Goal: Transaction & Acquisition: Purchase product/service

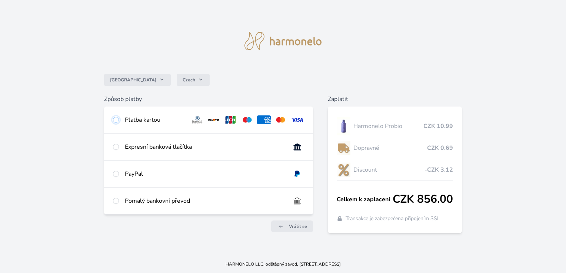
click at [118, 122] on input "radio" at bounding box center [116, 120] width 6 height 6
radio input "true"
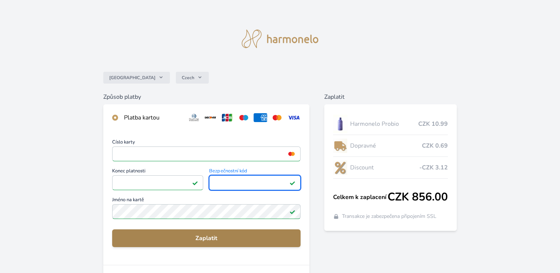
click at [207, 238] on span "Zaplatit" at bounding box center [206, 238] width 177 height 9
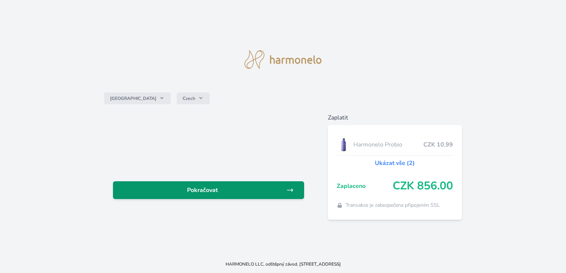
click at [200, 190] on span "Pokračovat" at bounding box center [202, 190] width 167 height 9
